Goal: Task Accomplishment & Management: Manage account settings

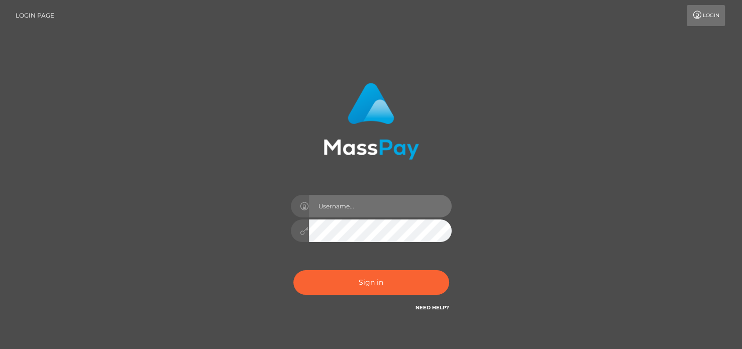
click at [406, 208] on input "text" at bounding box center [380, 206] width 143 height 23
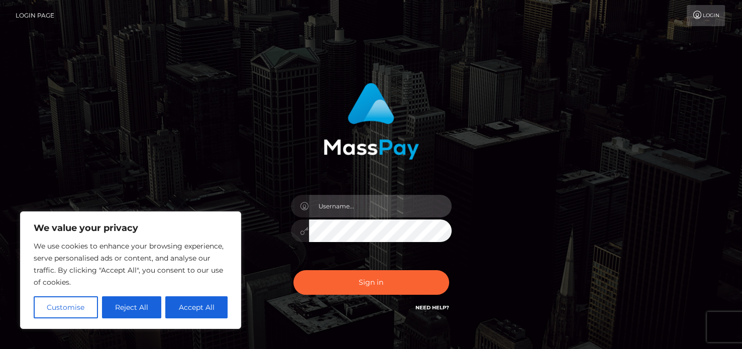
click at [381, 204] on input "text" at bounding box center [380, 206] width 143 height 23
type input "[EMAIL_ADDRESS][DOMAIN_NAME]"
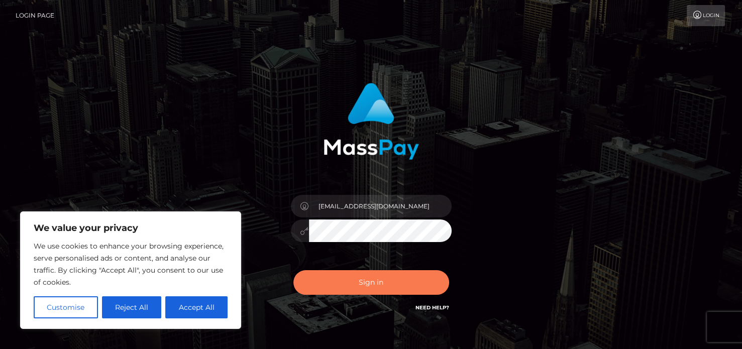
click at [396, 283] on button "Sign in" at bounding box center [371, 282] width 156 height 25
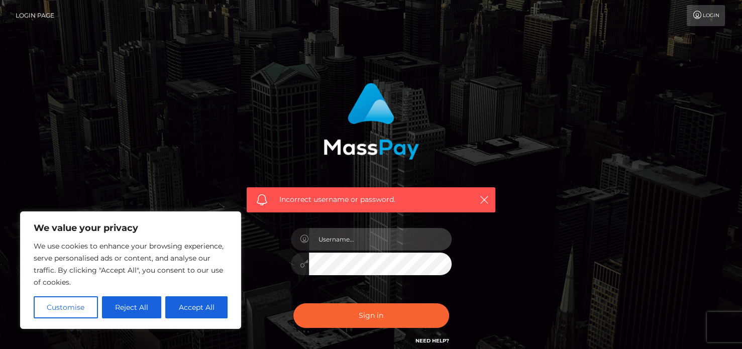
click at [362, 233] on input "text" at bounding box center [380, 239] width 143 height 23
type input "freedom2travel.net@gmail.com"
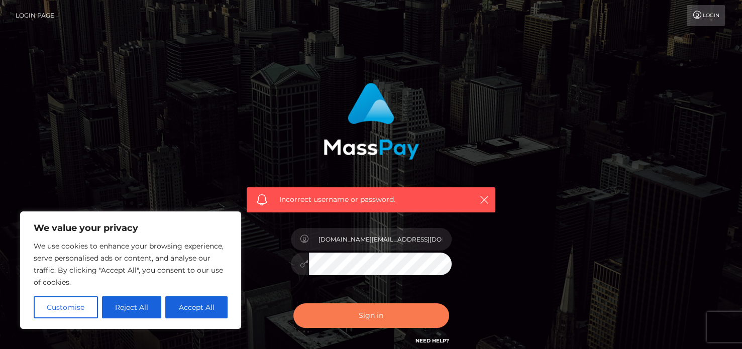
click at [367, 313] on button "Sign in" at bounding box center [371, 315] width 156 height 25
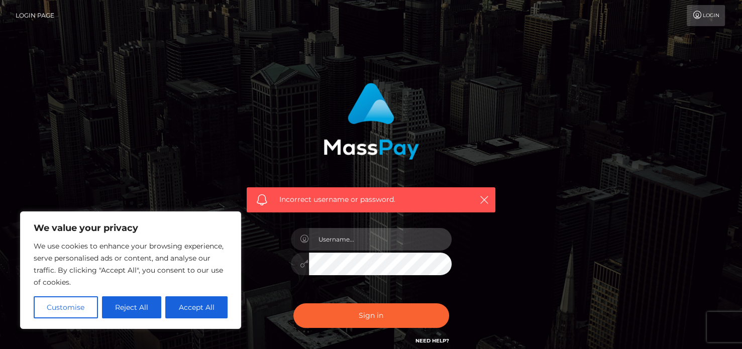
click at [363, 244] on input "text" at bounding box center [380, 239] width 143 height 23
type input "freedom2travel.net@gmmail.com"
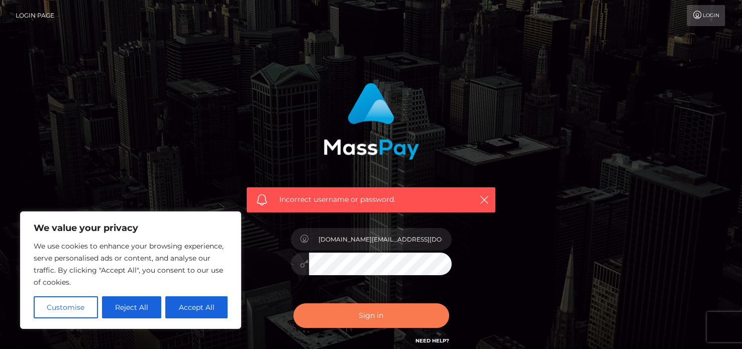
click at [341, 316] on button "Sign in" at bounding box center [371, 315] width 156 height 25
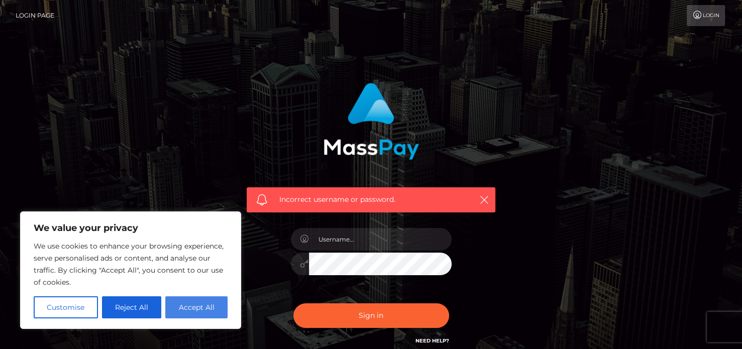
click at [206, 308] on button "Accept All" at bounding box center [196, 307] width 62 height 22
checkbox input "true"
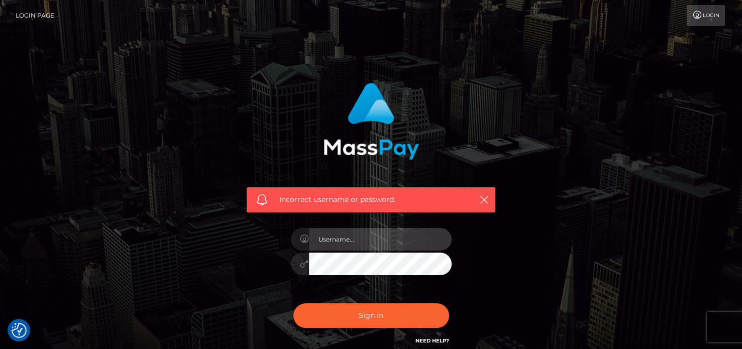
click at [366, 239] on input "text" at bounding box center [380, 239] width 143 height 23
type input "[EMAIL_ADDRESS][DOMAIN_NAME]"
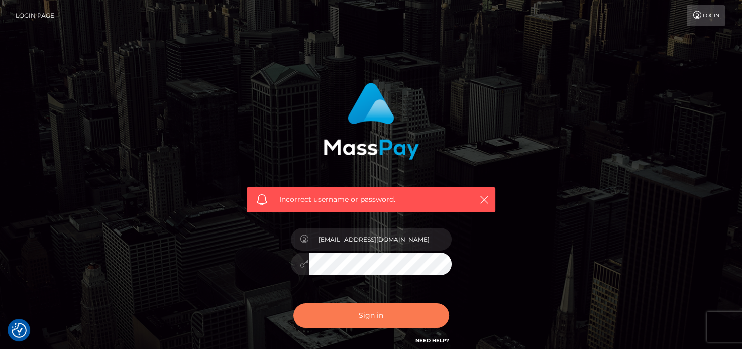
click at [405, 310] on button "Sign in" at bounding box center [371, 315] width 156 height 25
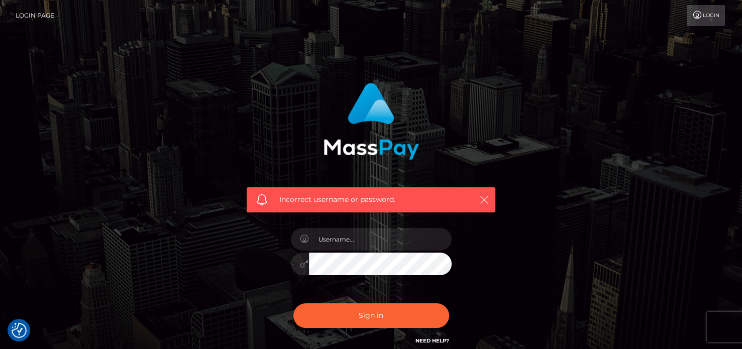
click at [480, 199] on icon "button" at bounding box center [484, 200] width 10 height 10
click at [353, 233] on input "text" at bounding box center [380, 239] width 143 height 23
type input "q"
type input "[EMAIL_ADDRESS][DOMAIN_NAME]"
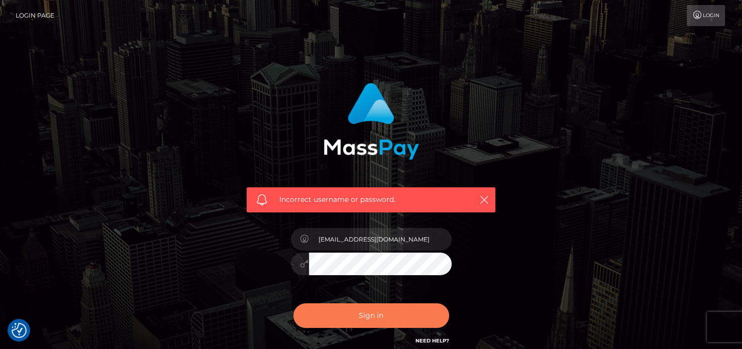
click at [367, 311] on button "Sign in" at bounding box center [371, 315] width 156 height 25
